Goal: Complete application form

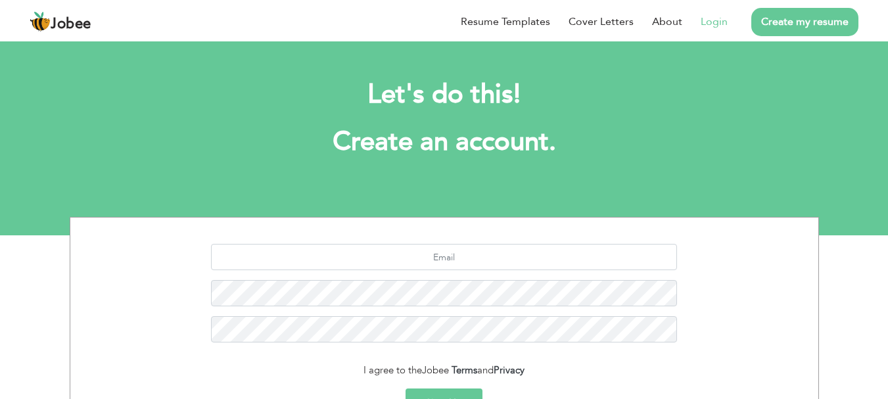
click at [719, 18] on link "Login" at bounding box center [714, 22] width 27 height 16
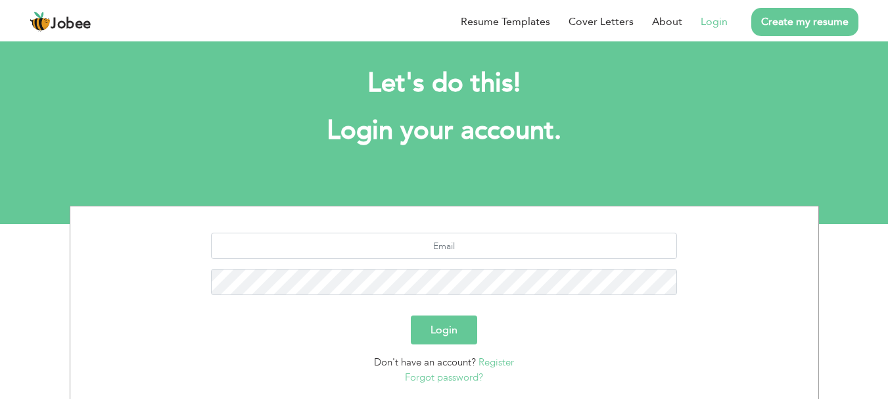
scroll to position [12, 0]
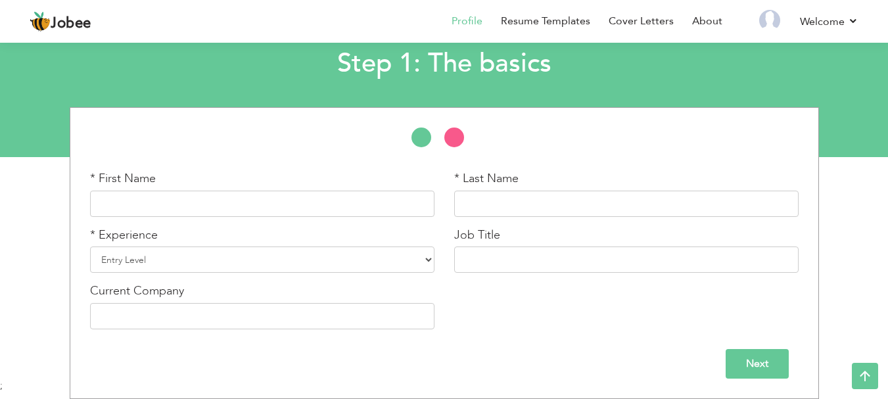
scroll to position [78, 0]
click at [383, 203] on input "text" at bounding box center [262, 204] width 345 height 26
type input "Muhammad"
type input "Maroof"
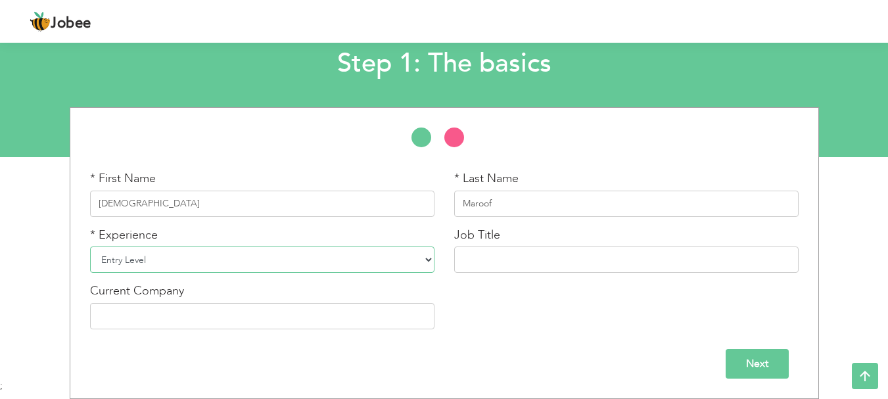
click at [310, 259] on select "Entry Level Less than 1 Year 1 Year 2 Years 3 Years 4 Years 5 Years 6 Years 7 Y…" at bounding box center [262, 260] width 345 height 26
click at [537, 258] on input "text" at bounding box center [626, 260] width 345 height 26
type input "d"
type input "artist"
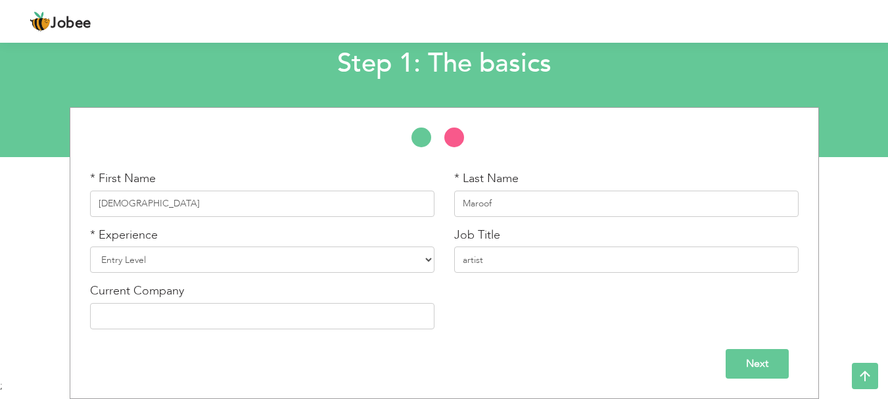
click at [771, 360] on input "Next" at bounding box center [757, 364] width 63 height 30
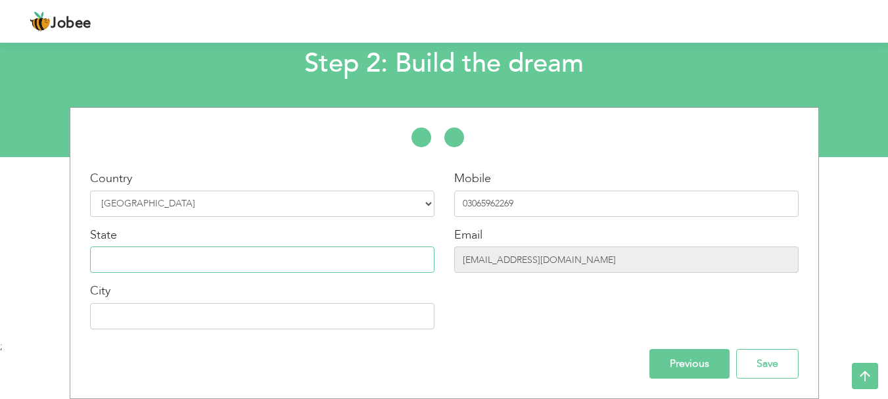
click at [393, 268] on input "text" at bounding box center [262, 260] width 345 height 26
click at [696, 360] on input "Previous" at bounding box center [690, 364] width 80 height 30
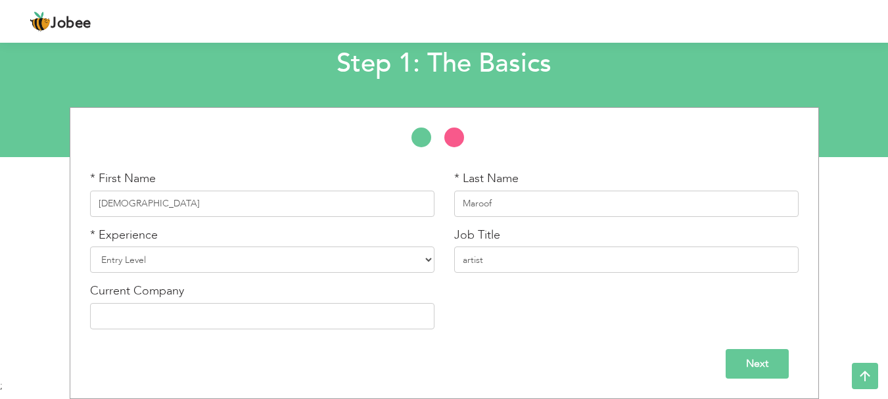
click at [761, 363] on input "Next" at bounding box center [757, 364] width 63 height 30
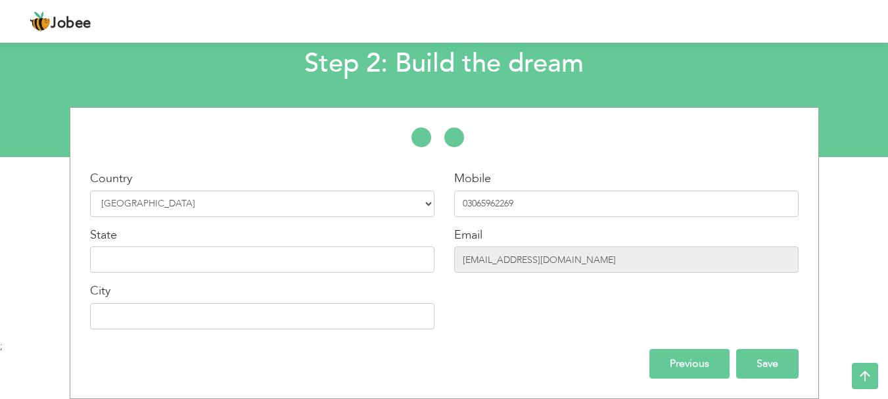
click at [764, 369] on input "Save" at bounding box center [768, 364] width 62 height 30
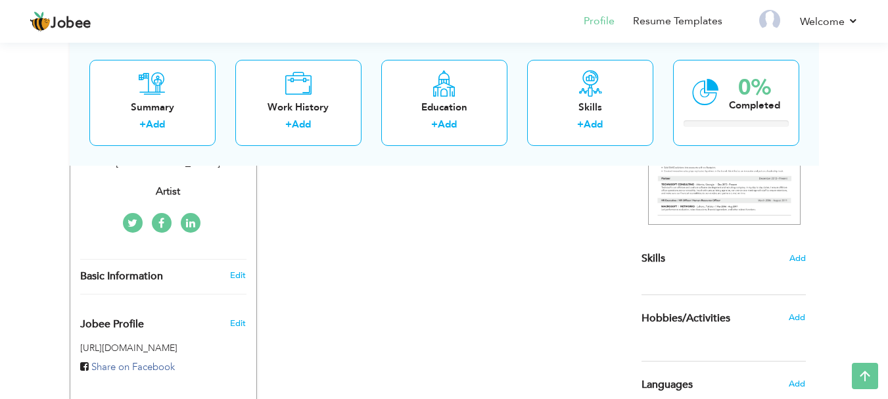
click at [577, 245] on div "CV Import Profile Strength 0% Select an Item from right menu Work History * Job…" at bounding box center [444, 308] width 375 height 630
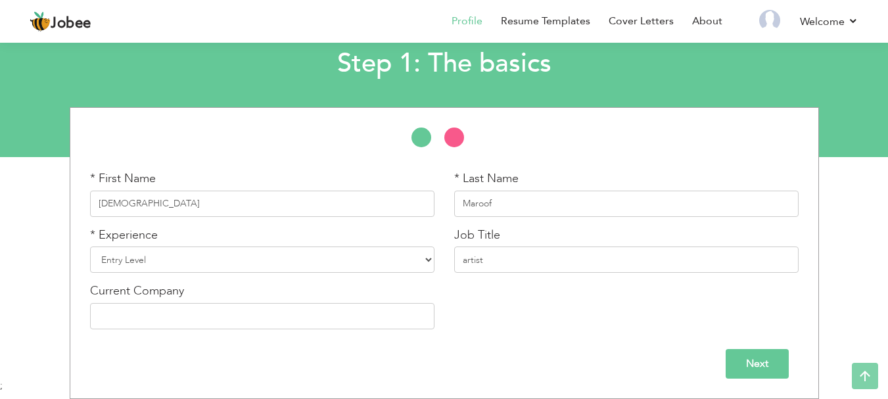
scroll to position [78, 0]
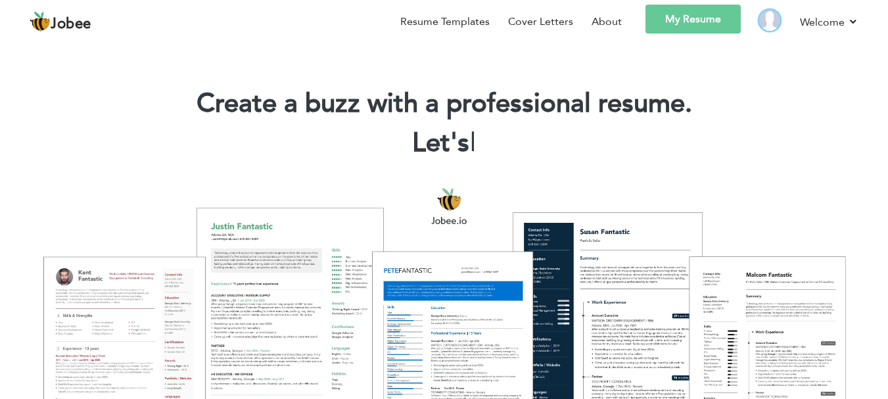
click at [770, 17] on img at bounding box center [770, 20] width 21 height 21
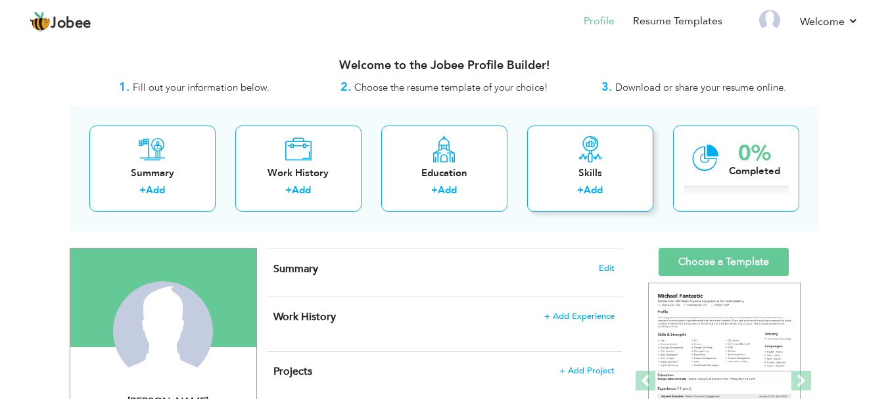
click at [591, 189] on link "Add" at bounding box center [593, 189] width 19 height 13
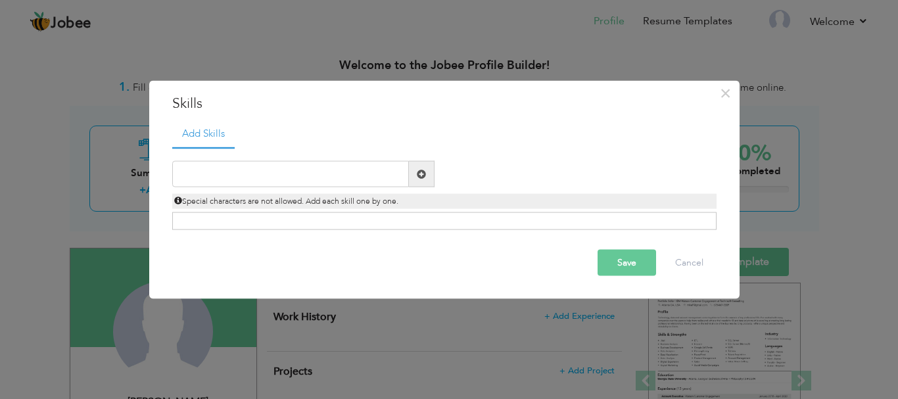
click at [733, 222] on div "× Skills Add Skills" at bounding box center [444, 189] width 591 height 219
click at [669, 281] on div "Save Cancel" at bounding box center [444, 263] width 564 height 46
click at [681, 269] on button "Cancel" at bounding box center [689, 263] width 55 height 26
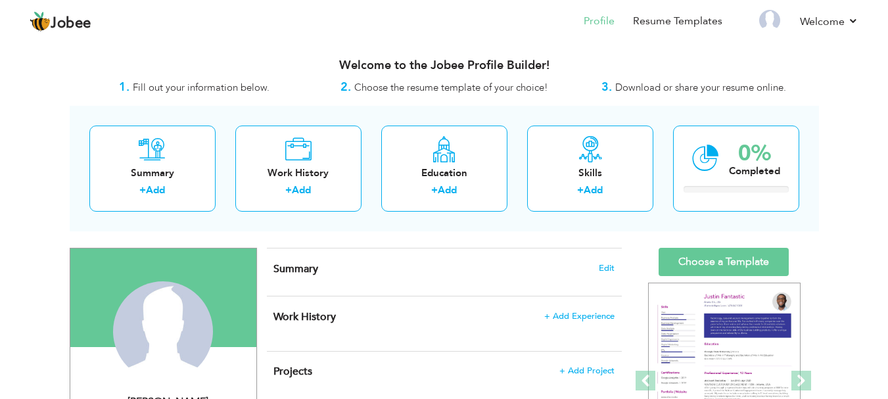
scroll to position [515, 0]
